Goal: Information Seeking & Learning: Learn about a topic

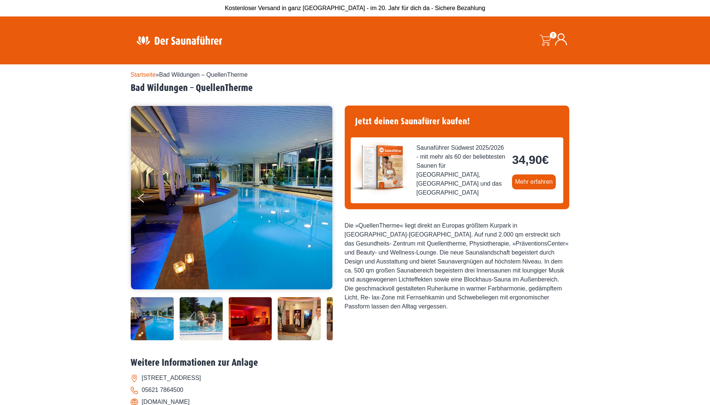
click at [320, 194] on button "Next" at bounding box center [325, 199] width 19 height 19
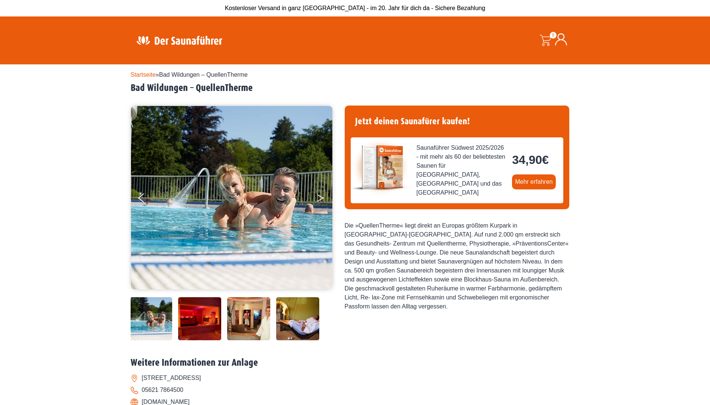
click at [320, 194] on button "Next" at bounding box center [325, 199] width 19 height 19
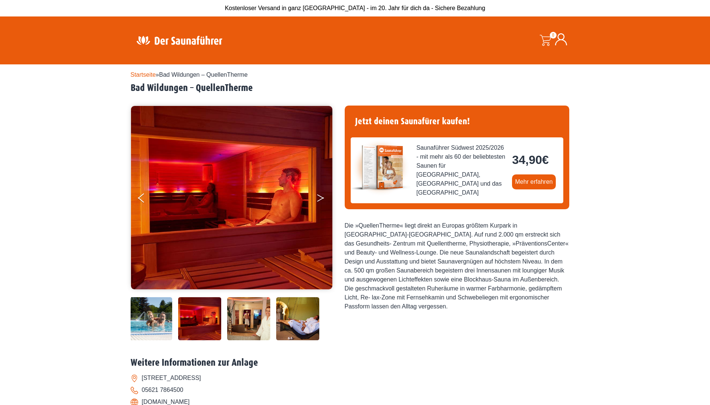
click at [320, 194] on button "Next" at bounding box center [325, 199] width 19 height 19
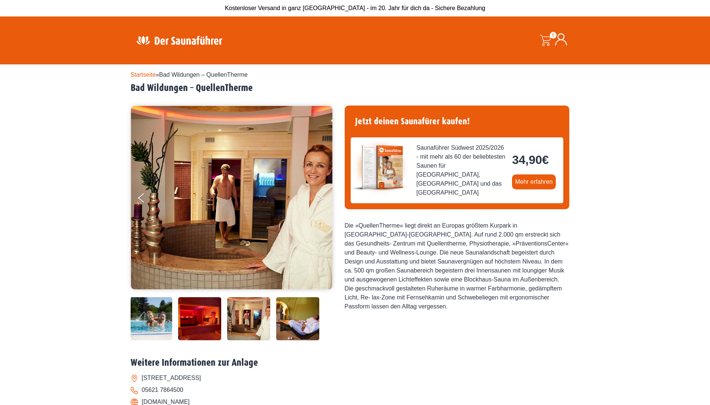
click at [319, 196] on icon "Next" at bounding box center [320, 196] width 7 height 4
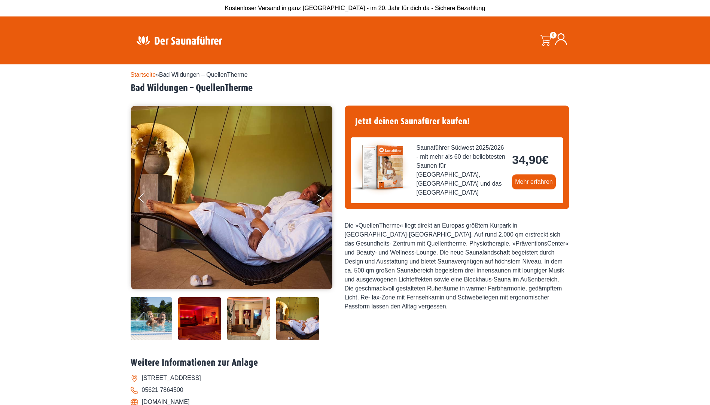
click at [319, 196] on icon "Next" at bounding box center [320, 196] width 7 height 4
click at [320, 195] on button "Next" at bounding box center [325, 199] width 19 height 19
click at [324, 196] on button "Next" at bounding box center [325, 199] width 19 height 19
click at [294, 317] on img at bounding box center [297, 318] width 43 height 43
